Goal: Task Accomplishment & Management: Manage account settings

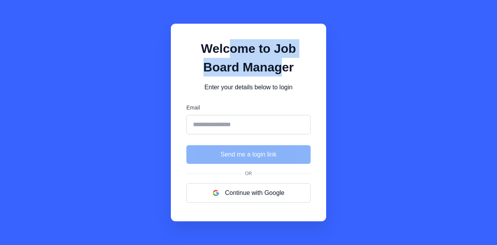
drag, startPoint x: 231, startPoint y: 48, endPoint x: 279, endPoint y: 67, distance: 51.0
click at [279, 67] on h1 "Welcome to Job Board Manager" at bounding box center [248, 57] width 124 height 37
